Goal: Task Accomplishment & Management: Manage account settings

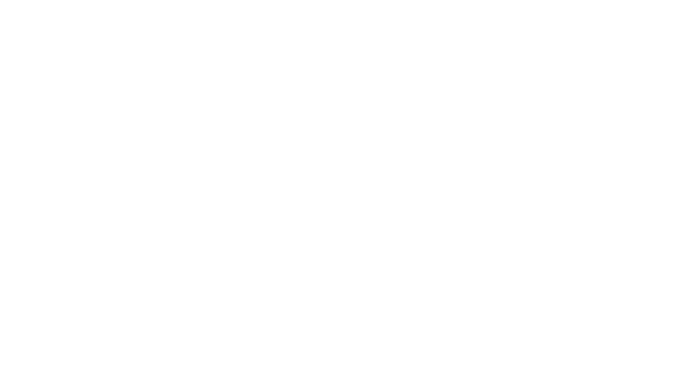
drag, startPoint x: 0, startPoint y: 0, endPoint x: 220, endPoint y: 97, distance: 240.0
click at [220, 97] on div at bounding box center [336, 186] width 673 height 373
drag, startPoint x: 0, startPoint y: 0, endPoint x: 210, endPoint y: 114, distance: 238.4
click at [210, 114] on div at bounding box center [336, 186] width 673 height 373
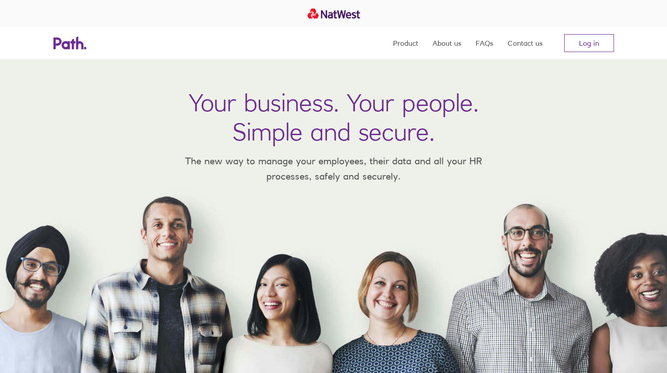
click at [589, 54] on nav "Product About us FAQs Contact us Log in" at bounding box center [503, 43] width 221 height 32
click at [590, 43] on link "Log in" at bounding box center [589, 43] width 50 height 18
